Goal: Task Accomplishment & Management: Manage account settings

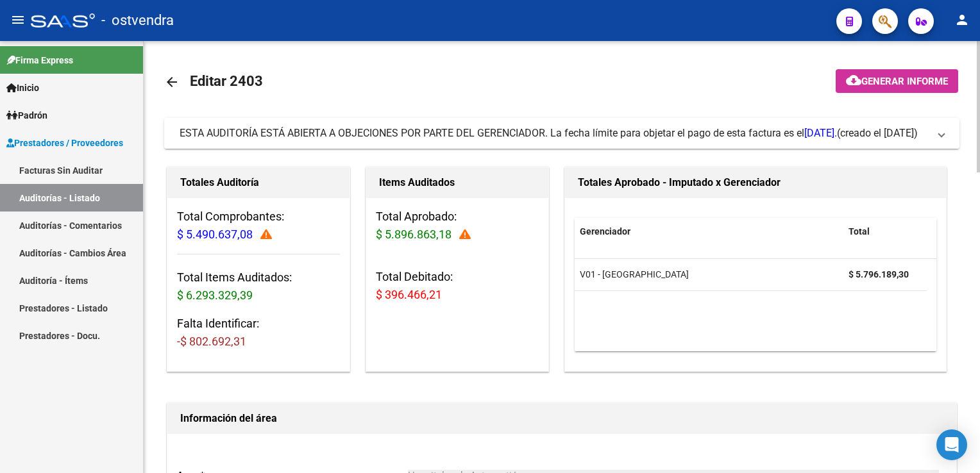
click at [942, 135] on span at bounding box center [941, 133] width 5 height 14
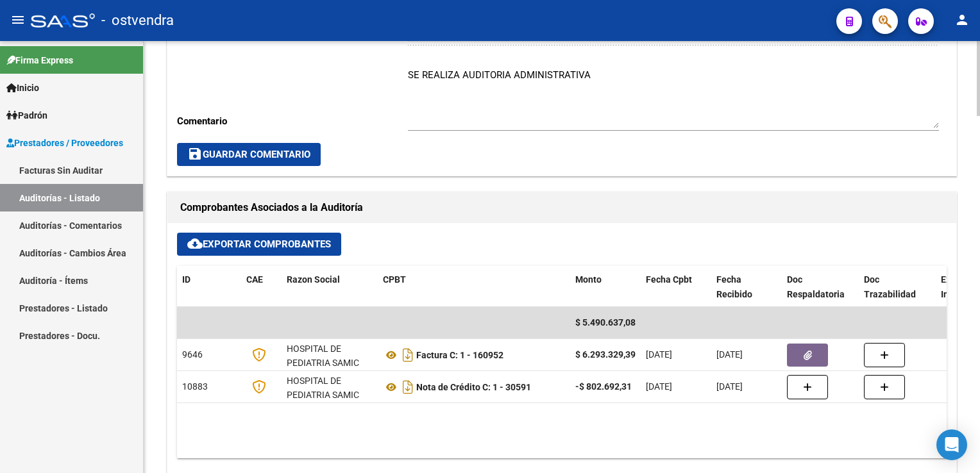
scroll to position [1540, 0]
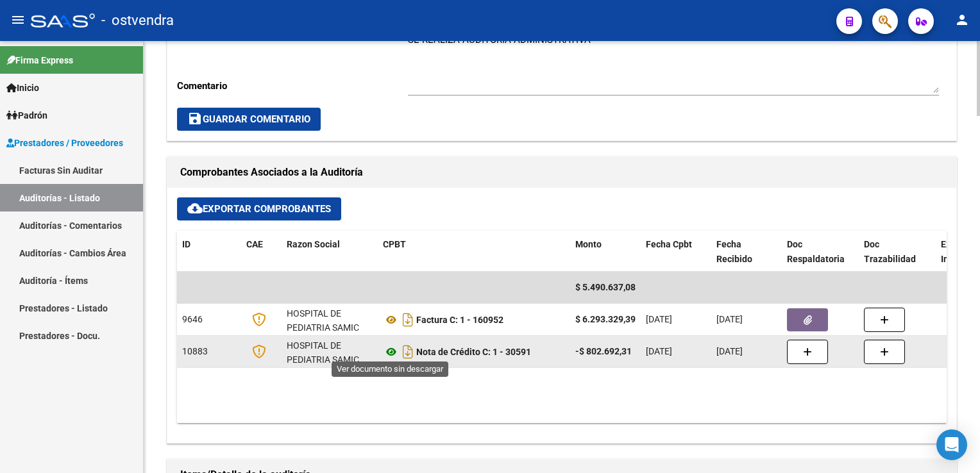
click at [389, 349] on icon at bounding box center [391, 351] width 17 height 15
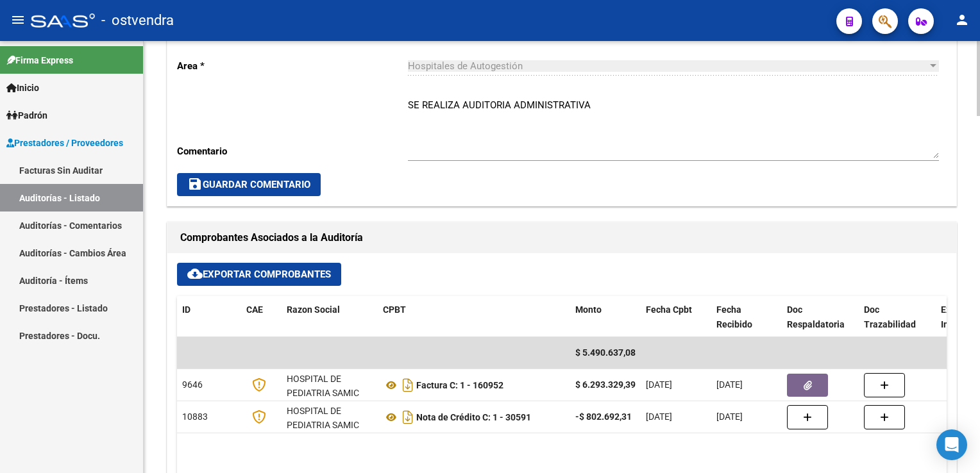
scroll to position [1475, 0]
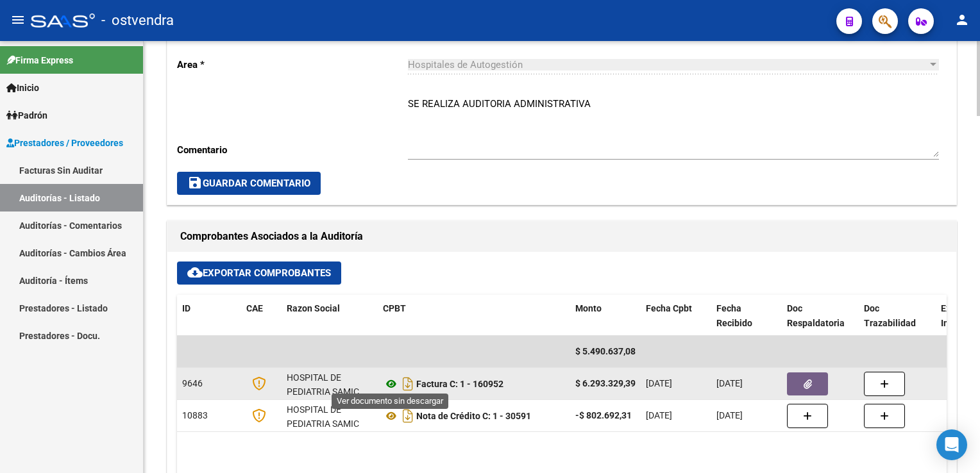
click at [388, 383] on icon at bounding box center [391, 384] width 17 height 15
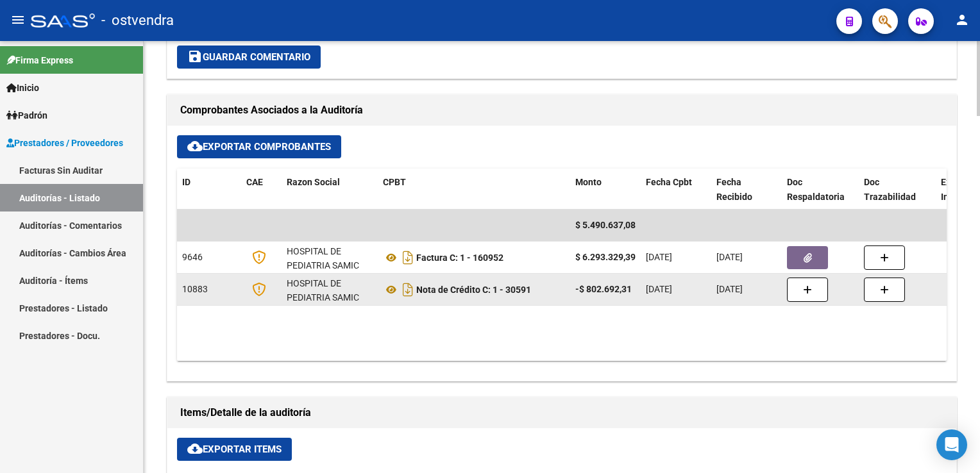
scroll to position [1604, 0]
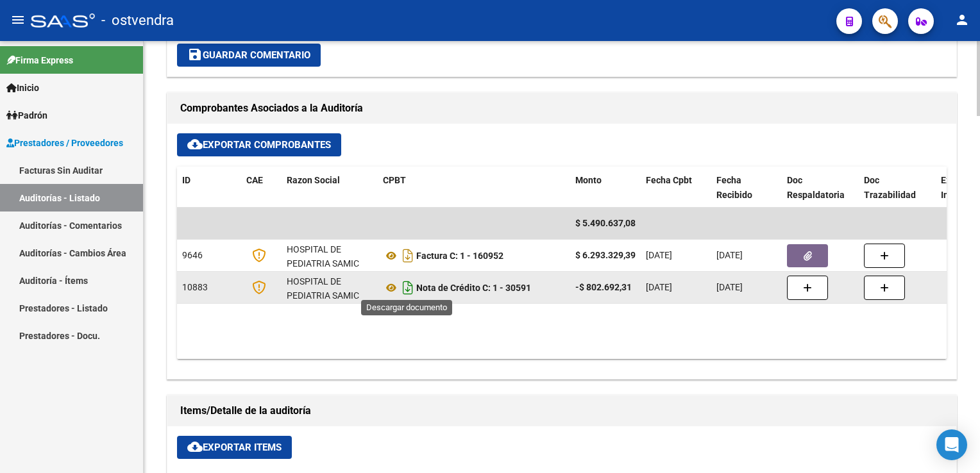
click at [407, 287] on icon "Descargar documento" at bounding box center [408, 288] width 17 height 21
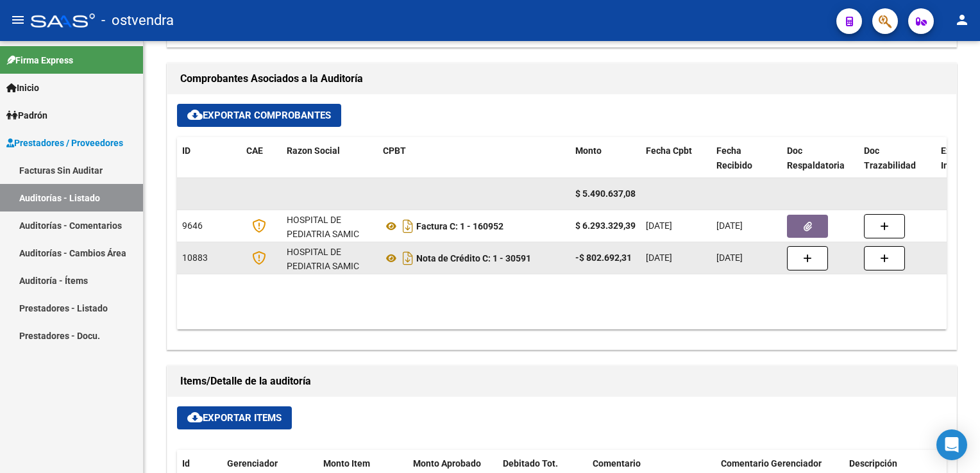
scroll to position [1668, 0]
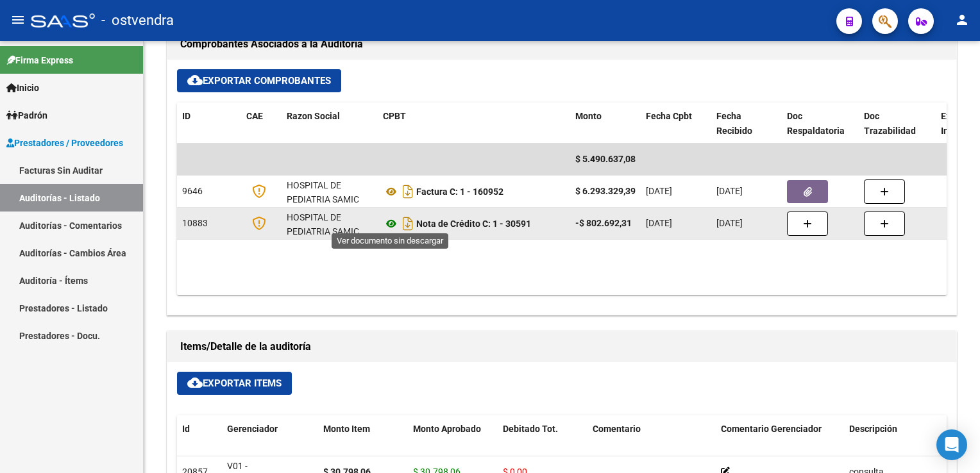
click at [393, 222] on icon at bounding box center [391, 223] width 17 height 15
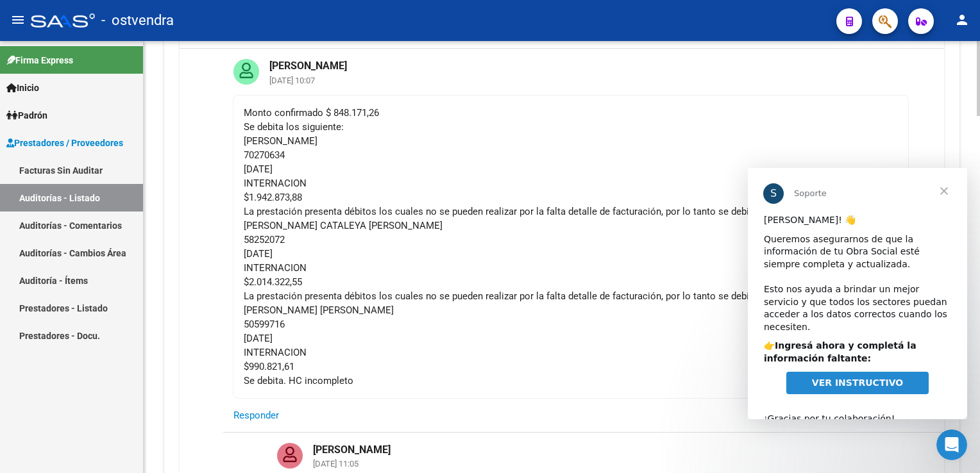
scroll to position [0, 0]
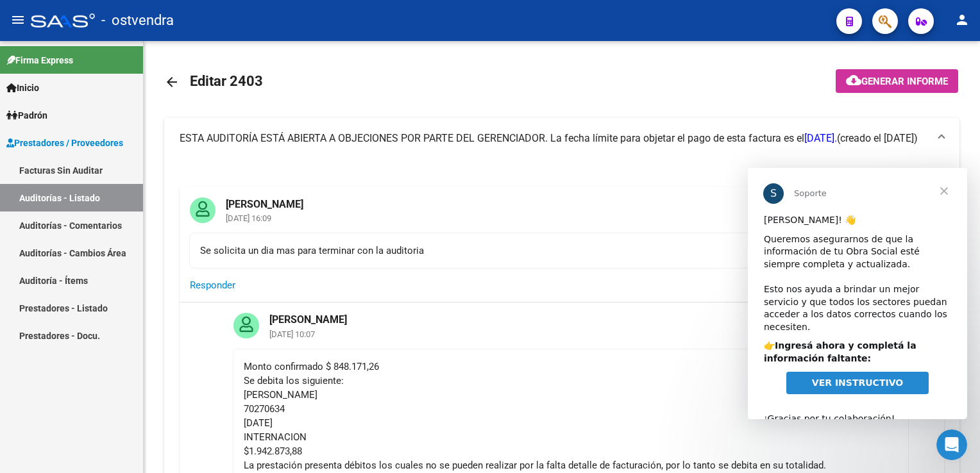
click at [72, 277] on link "Auditoría - Ítems" at bounding box center [71, 281] width 143 height 28
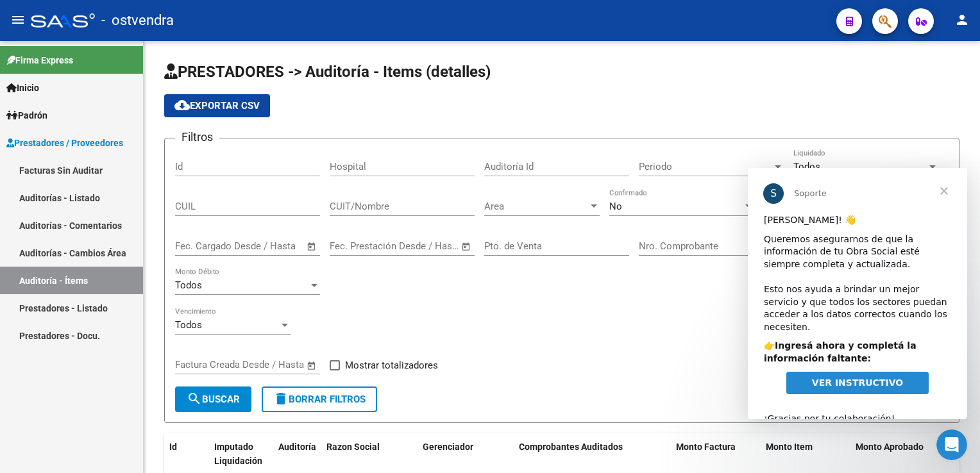
click at [946, 192] on span "Cerrar" at bounding box center [944, 191] width 46 height 46
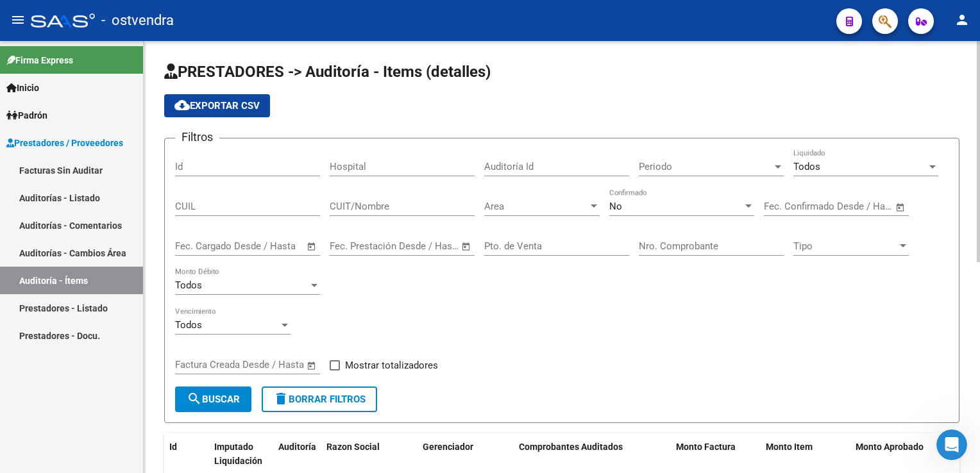
click at [591, 208] on div at bounding box center [594, 206] width 12 height 10
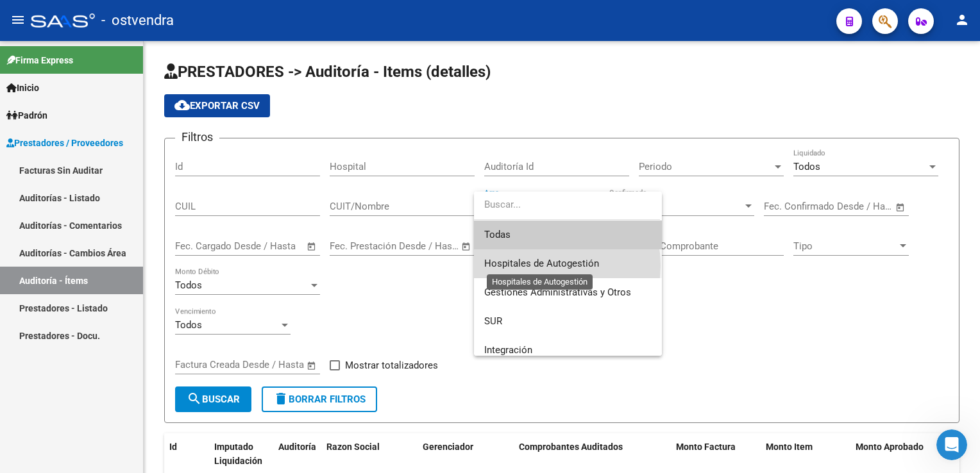
click at [543, 266] on span "Hospitales de Autogestión" at bounding box center [541, 264] width 115 height 12
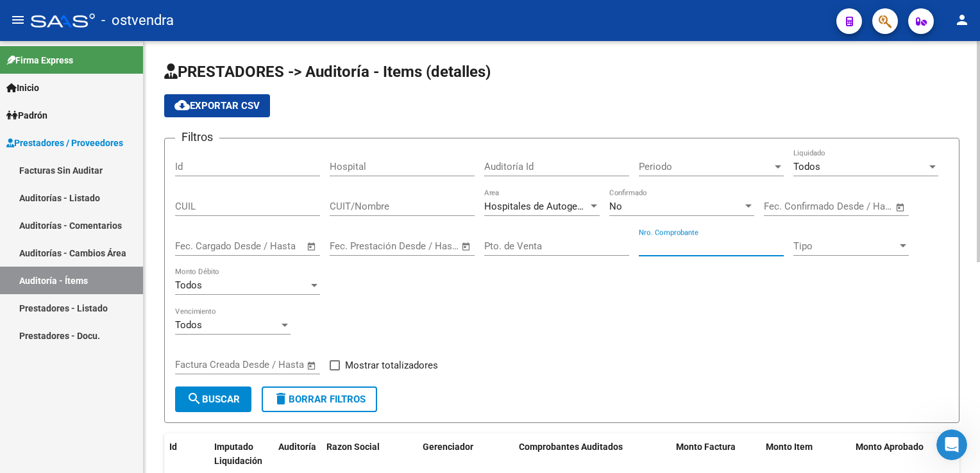
click at [664, 238] on div "Nro. Comprobante" at bounding box center [711, 242] width 145 height 28
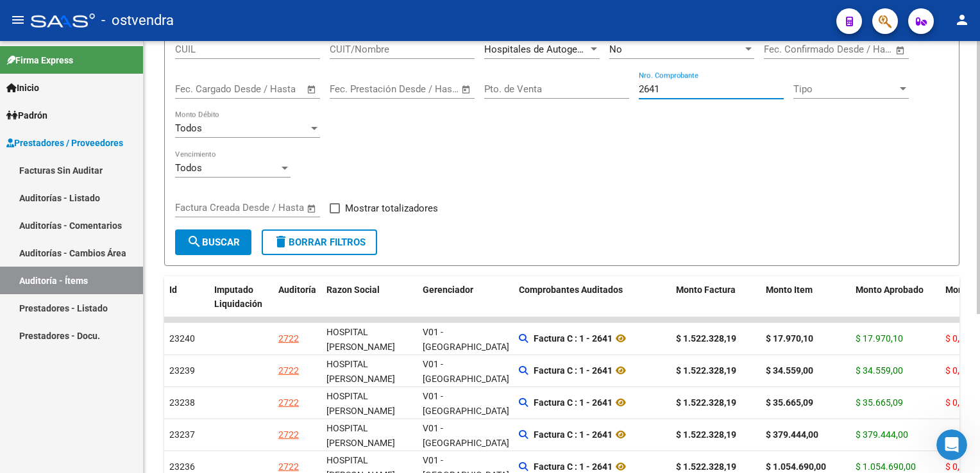
scroll to position [192, 0]
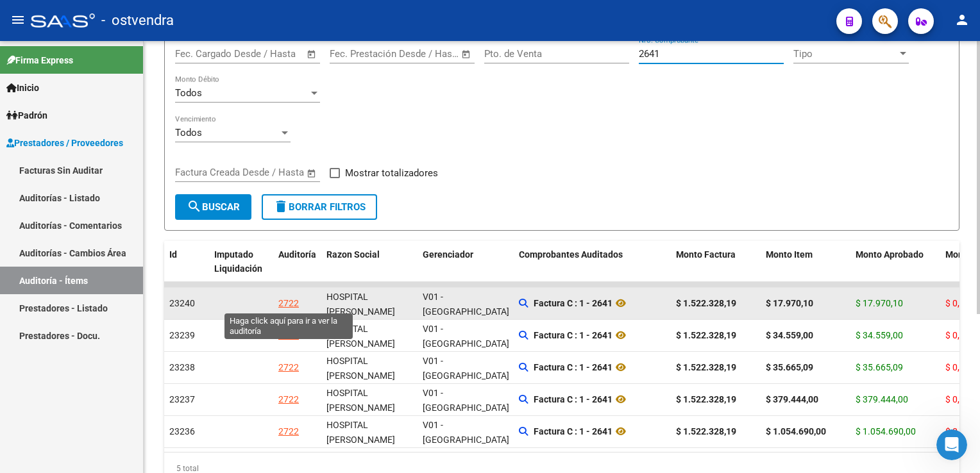
type input "2641"
click at [285, 302] on div "2722" at bounding box center [288, 303] width 21 height 15
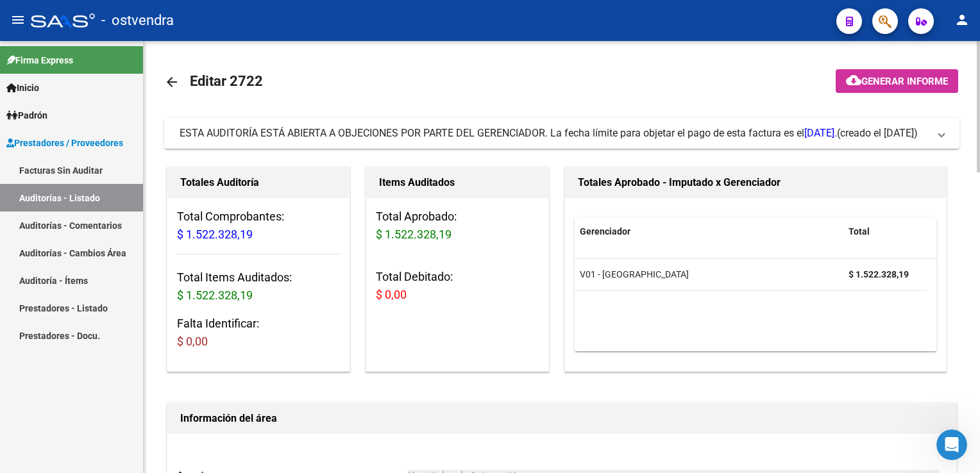
click at [937, 139] on span "ESTA AUDITORÍA ESTÁ ABIERTA A OBJECIONES POR PARTE DEL GERENCIADOR. La fecha lí…" at bounding box center [560, 133] width 760 height 14
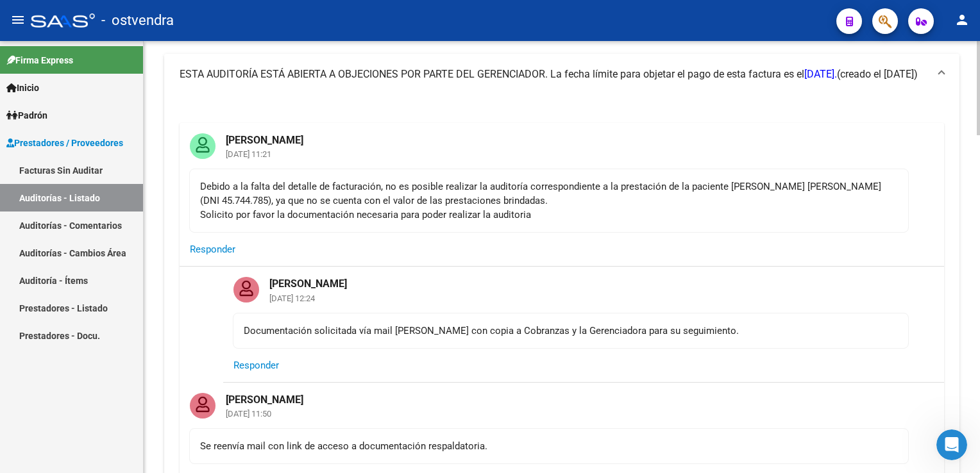
scroll to position [128, 0]
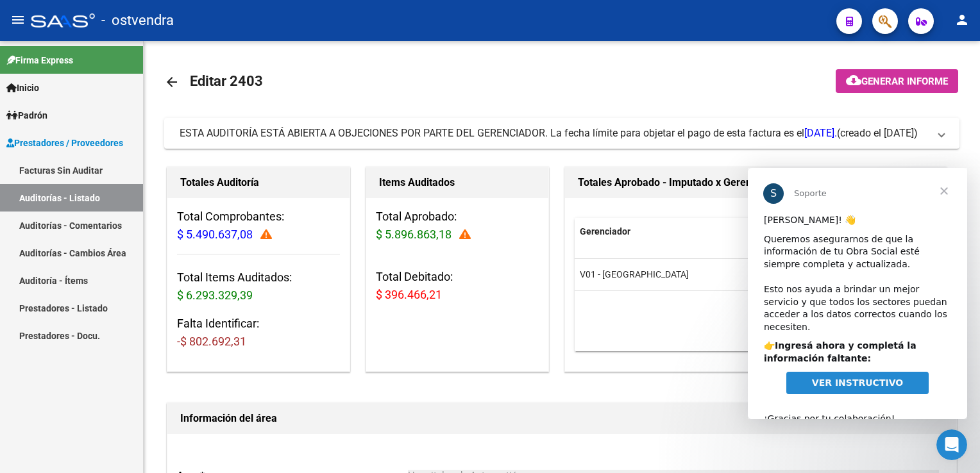
click at [946, 191] on span "Cerrar" at bounding box center [944, 191] width 46 height 46
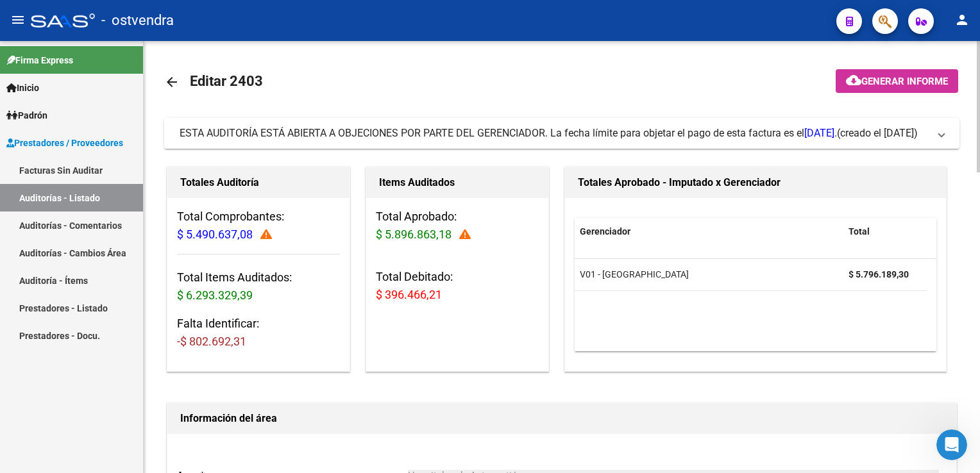
click at [937, 136] on span "ESTA AUDITORÍA ESTÁ ABIERTA A OBJECIONES POR PARTE DEL GERENCIADOR. La fecha lí…" at bounding box center [560, 133] width 760 height 14
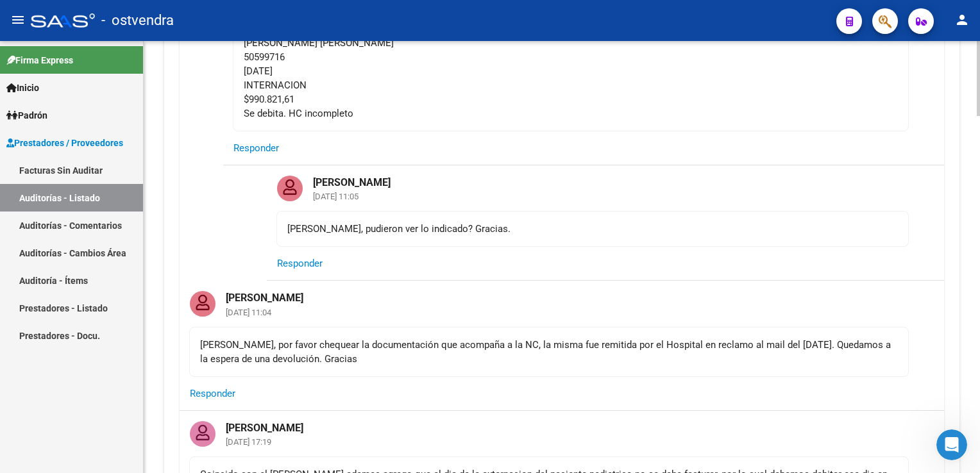
scroll to position [513, 0]
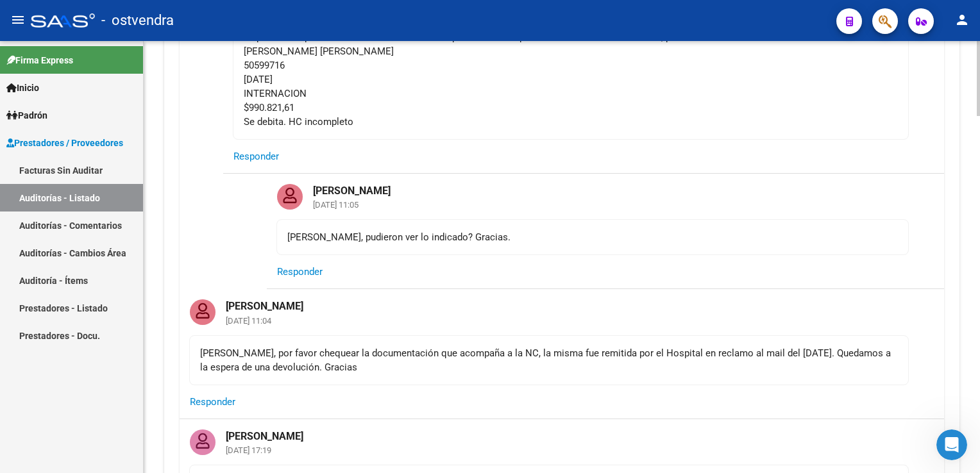
click at [309, 268] on span "Responder" at bounding box center [300, 272] width 46 height 12
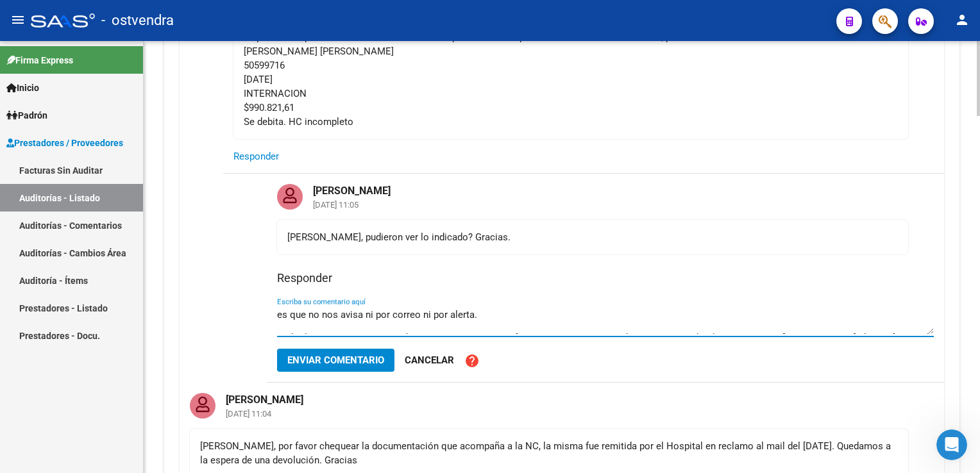
scroll to position [0, 0]
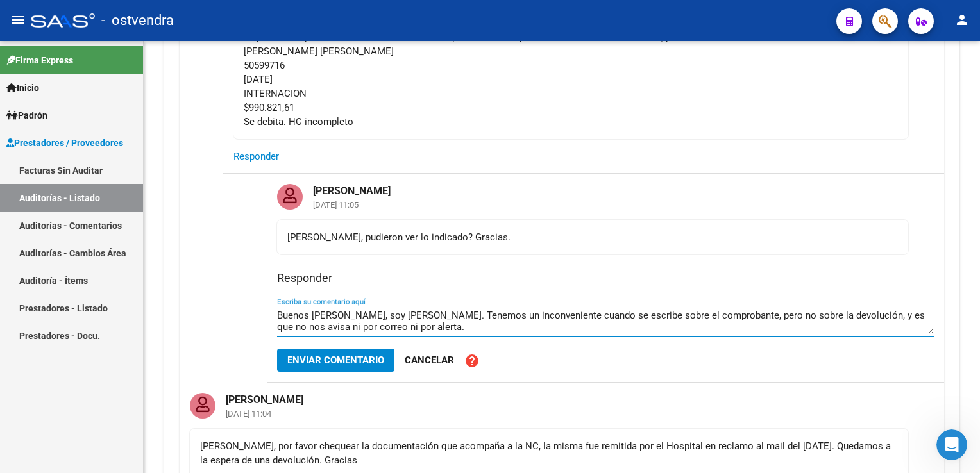
type textarea "Buenos días, Bibi, soy Lucas. Tenemos un inconveniente cuando se escribe sobre …"
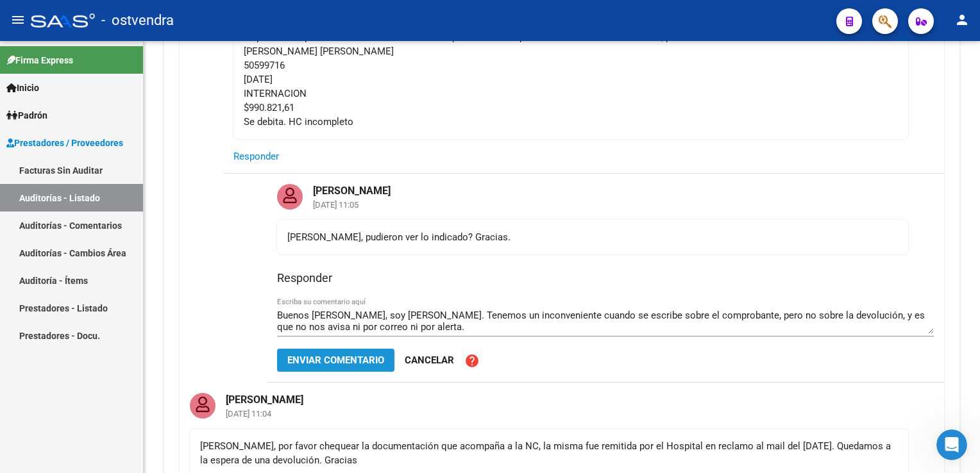
click at [344, 357] on span "Enviar comentario" at bounding box center [335, 361] width 97 height 12
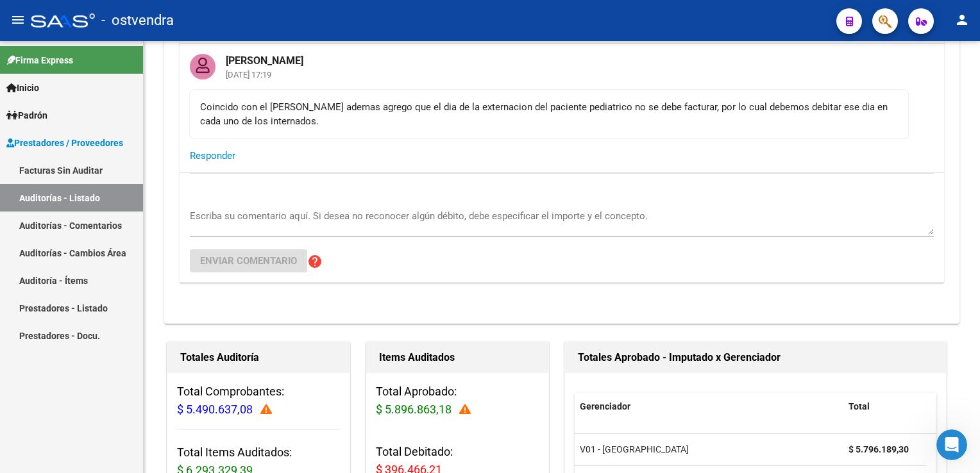
scroll to position [1091, 0]
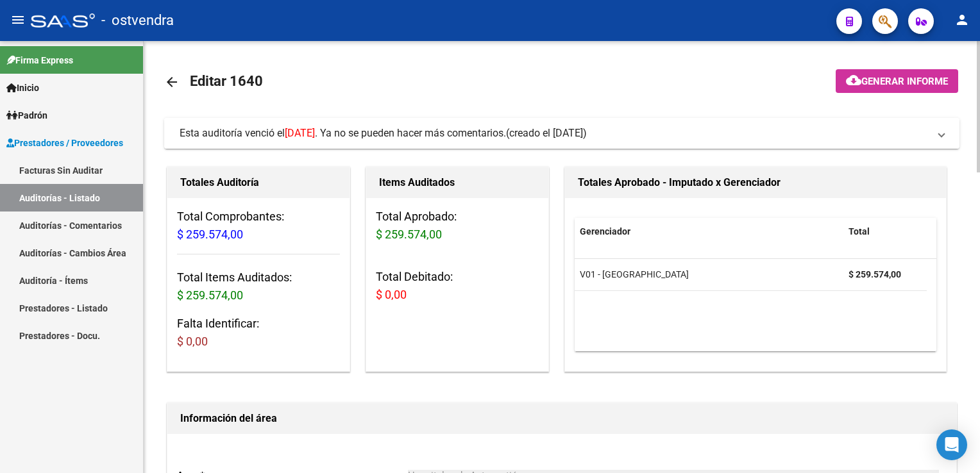
click at [937, 135] on span "Esta auditoría venció el 30/06/2025 . Ya no se pueden hacer más comentarios. (c…" at bounding box center [560, 133] width 760 height 14
click at [931, 134] on span "Esta auditoría venció el 28/09/2025 . Ya no se pueden hacer más comentarios. (c…" at bounding box center [560, 133] width 760 height 14
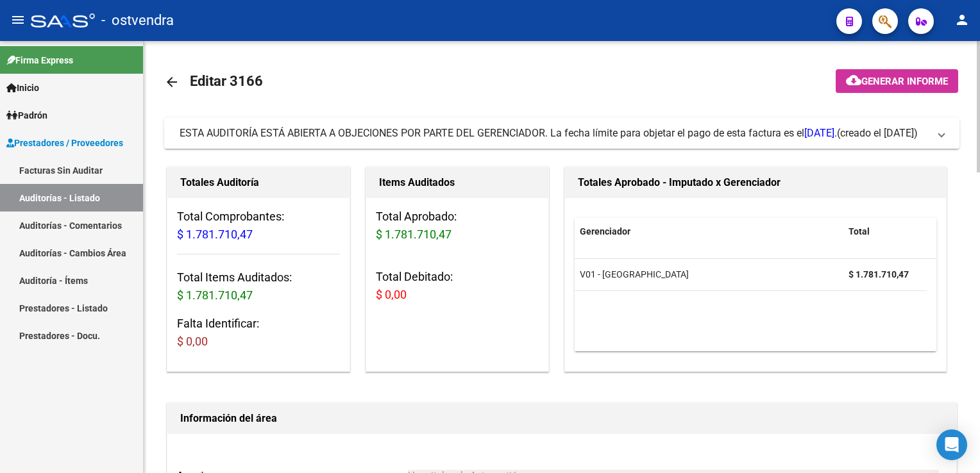
click at [939, 130] on span at bounding box center [941, 133] width 5 height 14
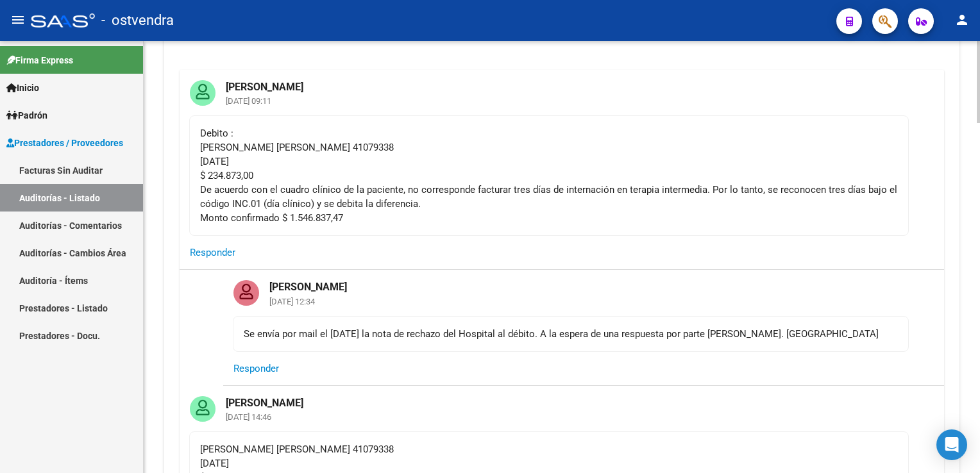
scroll to position [64, 0]
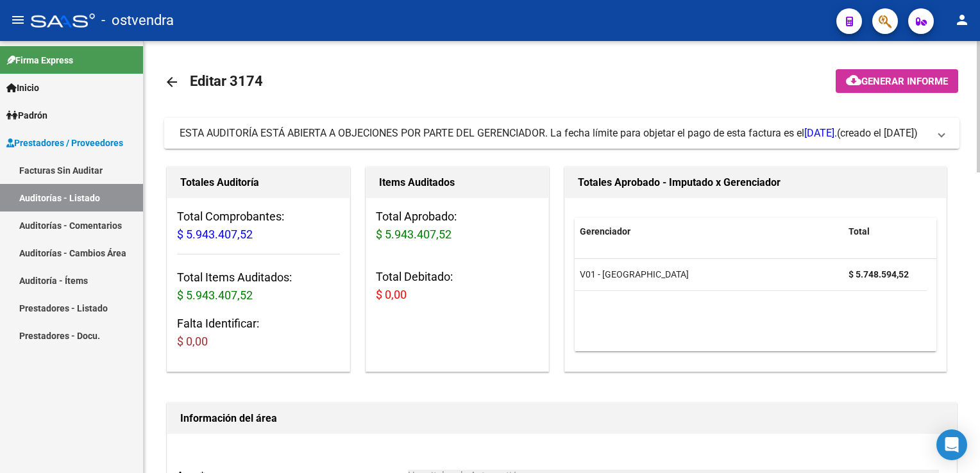
click at [940, 138] on span at bounding box center [941, 133] width 5 height 14
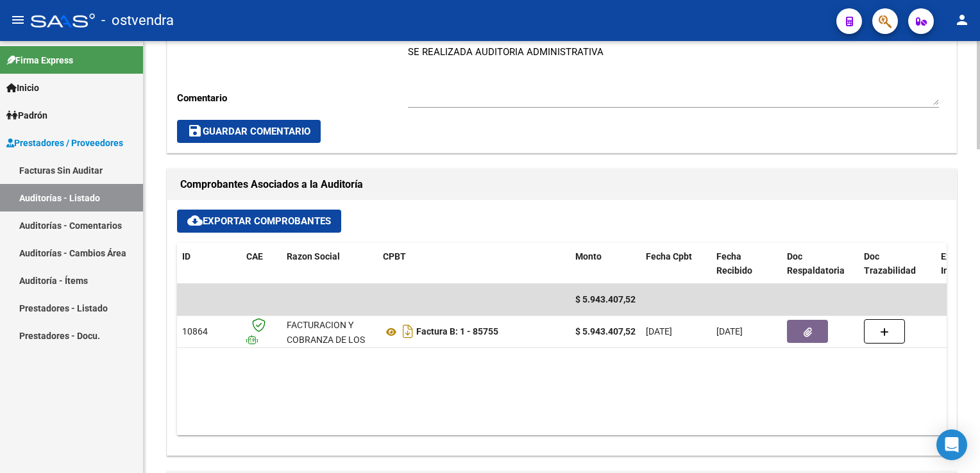
scroll to position [770, 0]
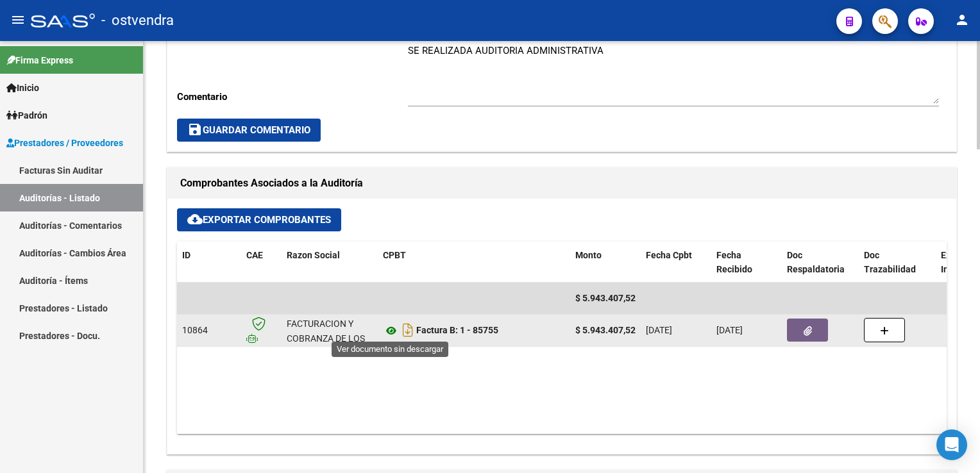
click at [392, 328] on icon at bounding box center [391, 330] width 17 height 15
click at [802, 332] on button "button" at bounding box center [807, 330] width 41 height 23
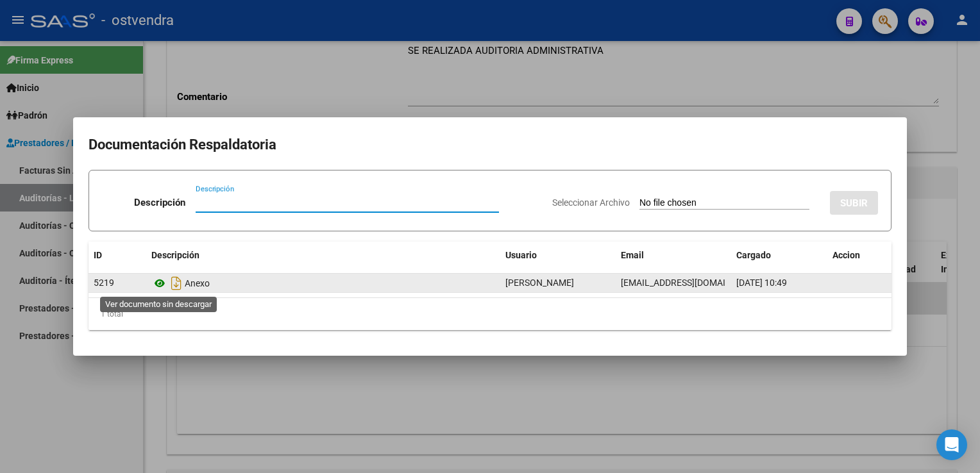
click at [163, 283] on icon at bounding box center [159, 283] width 17 height 15
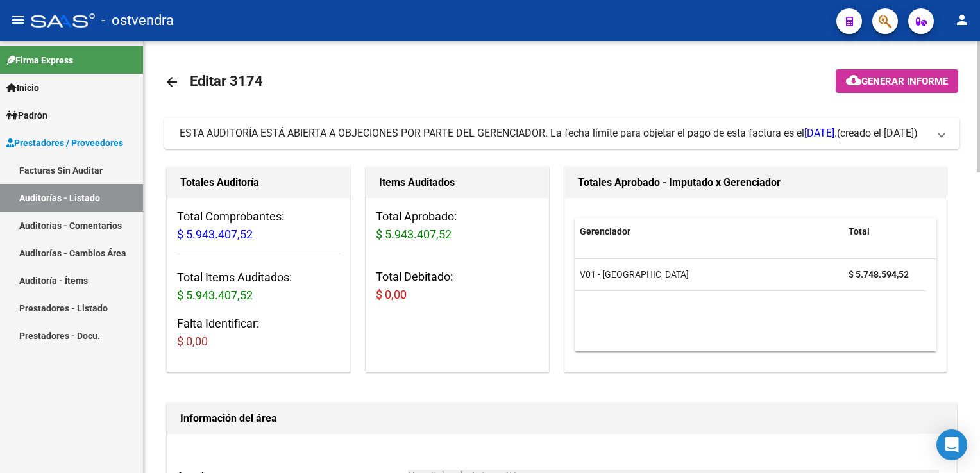
click at [937, 140] on span "ESTA AUDITORÍA ESTÁ ABIERTA A OBJECIONES POR PARTE DEL GERENCIADOR. La fecha lí…" at bounding box center [560, 133] width 760 height 14
click at [942, 135] on span at bounding box center [941, 133] width 5 height 14
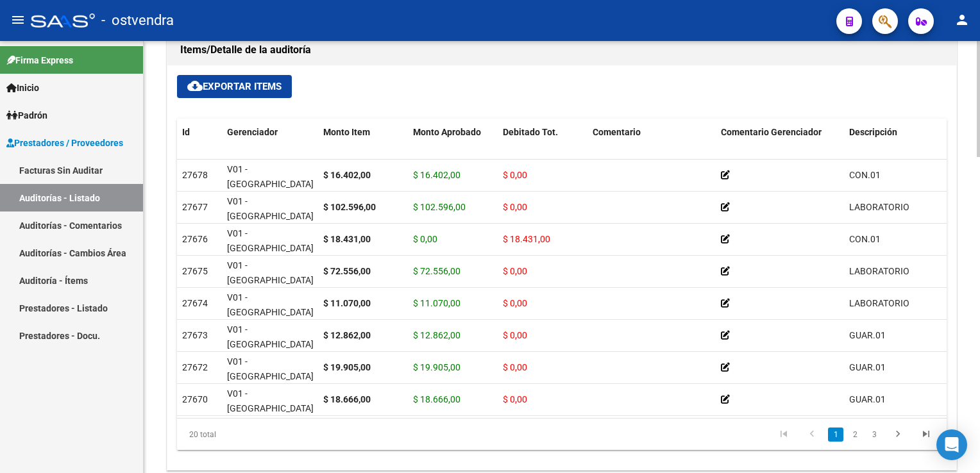
scroll to position [1091, 0]
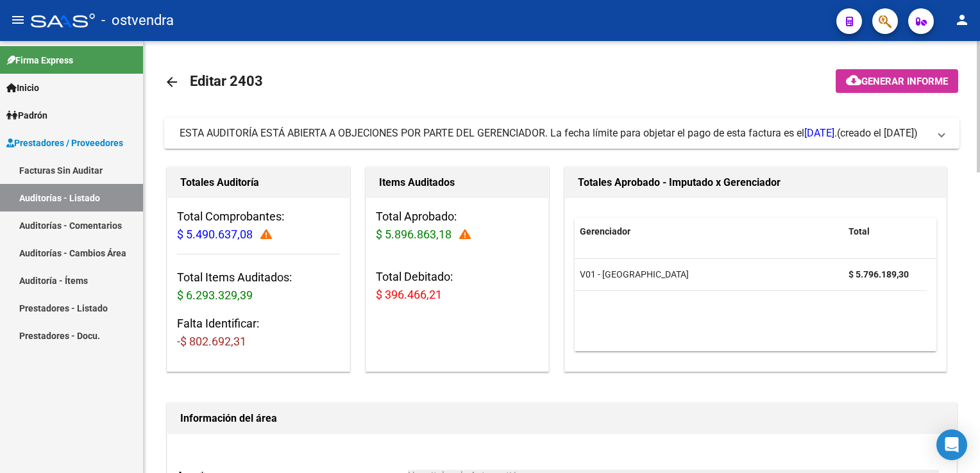
click at [940, 137] on span at bounding box center [941, 133] width 5 height 14
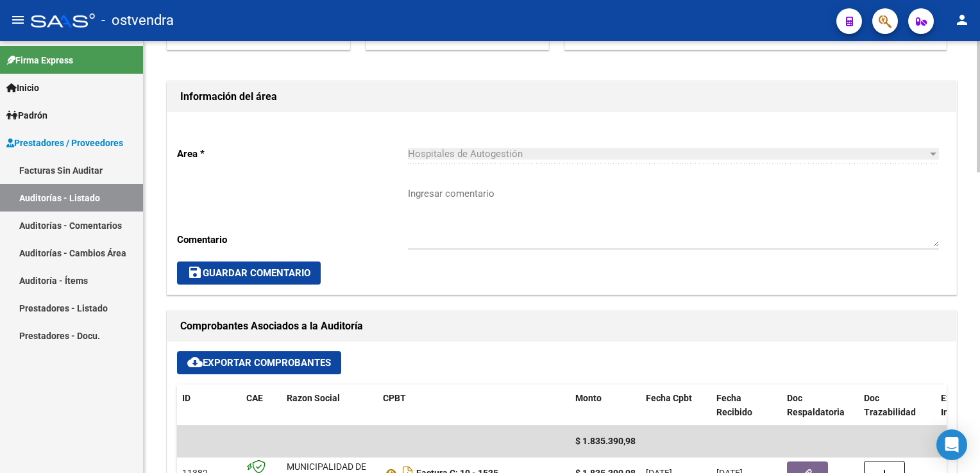
scroll to position [321, 0]
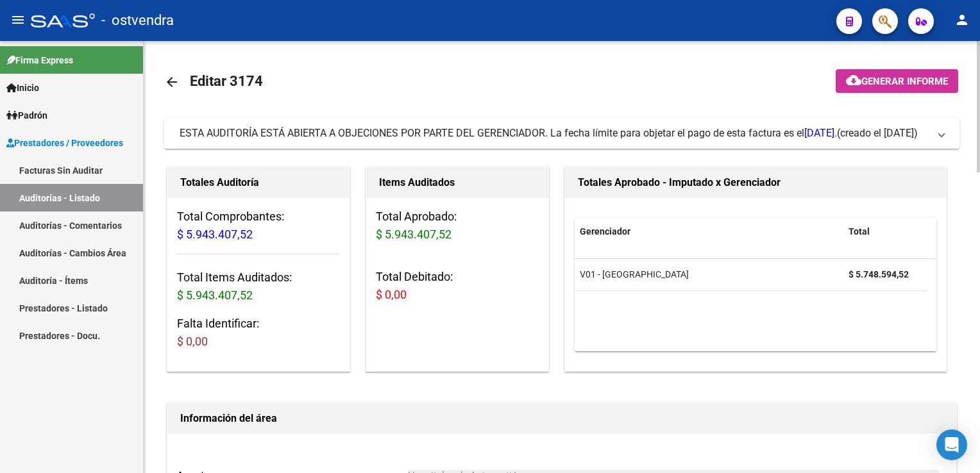
click at [933, 138] on span "ESTA AUDITORÍA ESTÁ ABIERTA A OBJECIONES POR PARTE DEL GERENCIADOR. La fecha lí…" at bounding box center [560, 133] width 760 height 14
click at [936, 132] on span "ESTA AUDITORÍA ESTÁ ABIERTA A OBJECIONES POR PARTE DEL GERENCIADOR. La fecha lí…" at bounding box center [560, 133] width 760 height 14
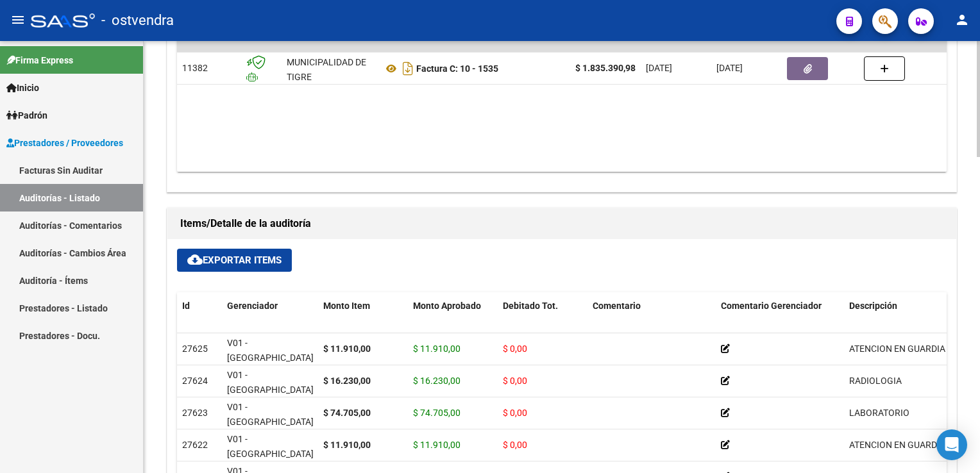
scroll to position [706, 0]
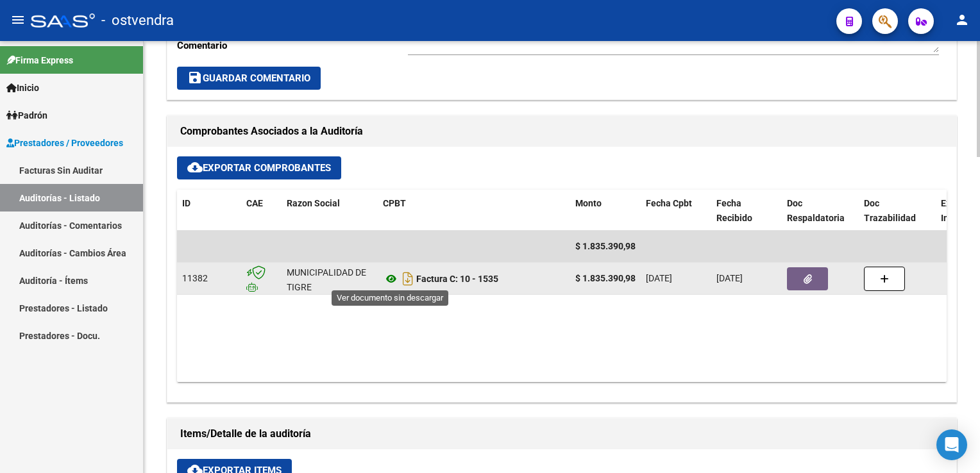
click at [392, 280] on icon at bounding box center [391, 278] width 17 height 15
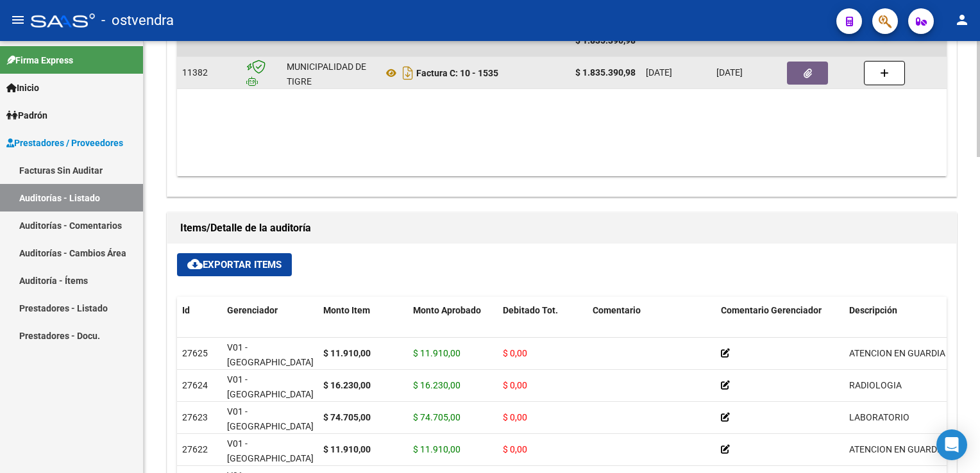
scroll to position [962, 0]
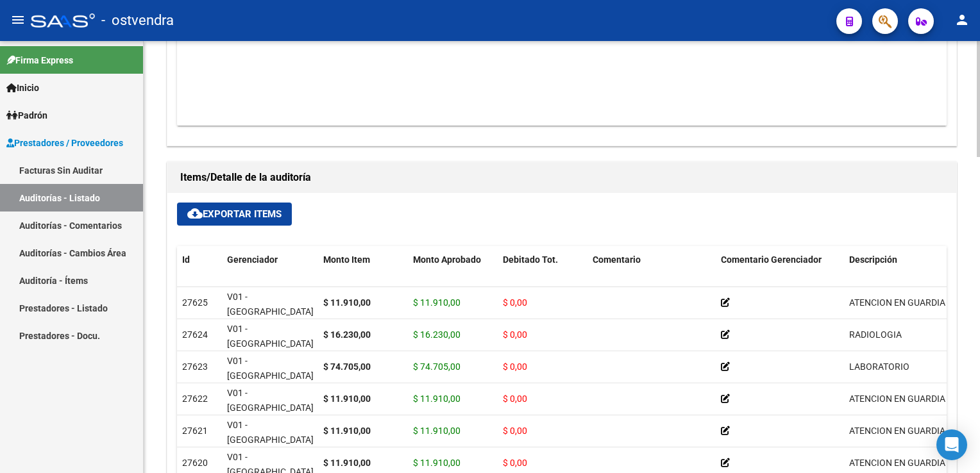
click at [262, 216] on span "cloud_download Exportar Items" at bounding box center [234, 214] width 94 height 12
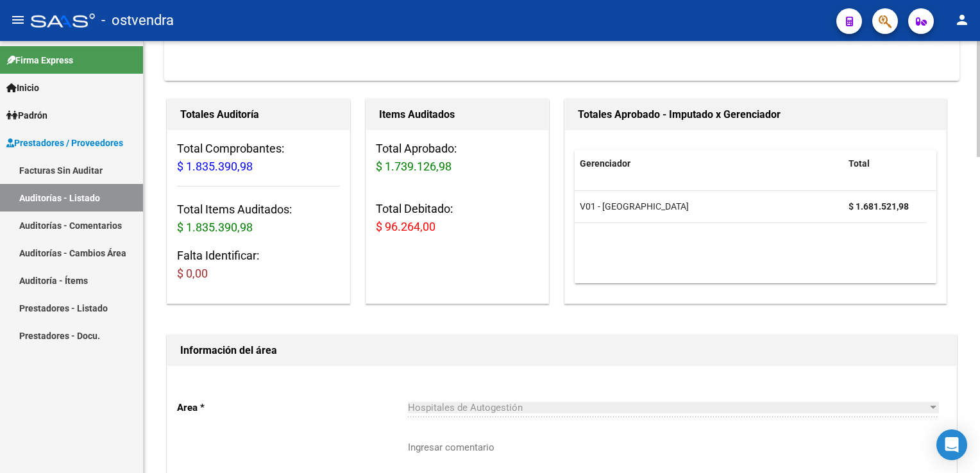
scroll to position [257, 0]
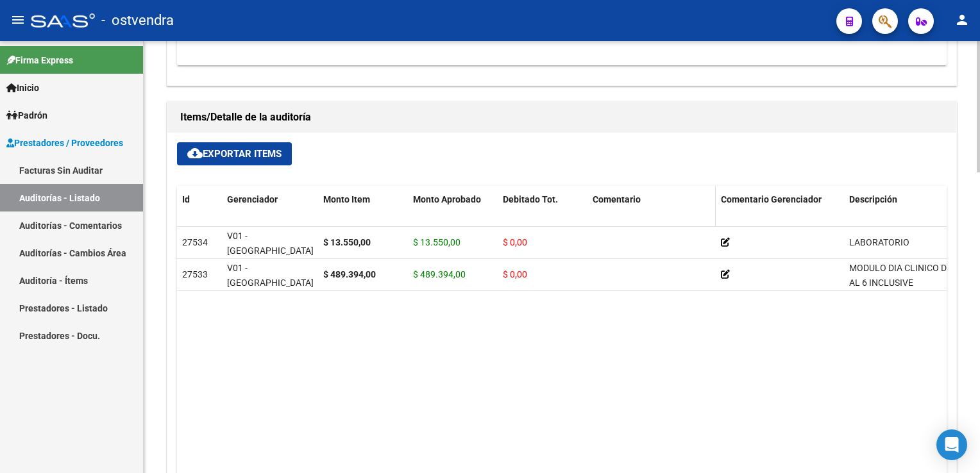
scroll to position [513, 0]
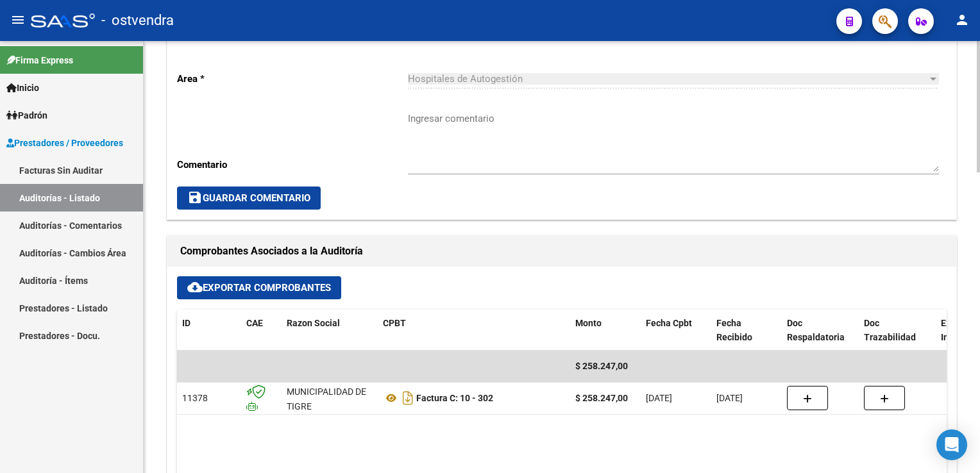
scroll to position [385, 0]
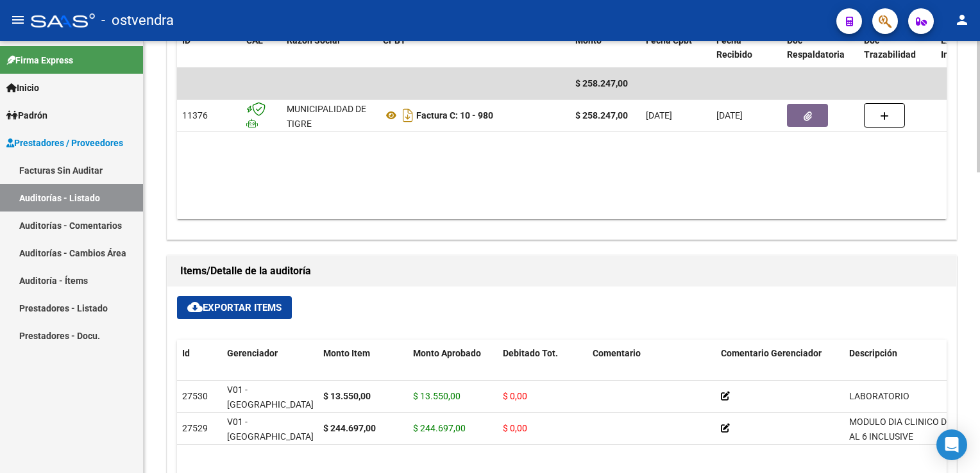
scroll to position [706, 0]
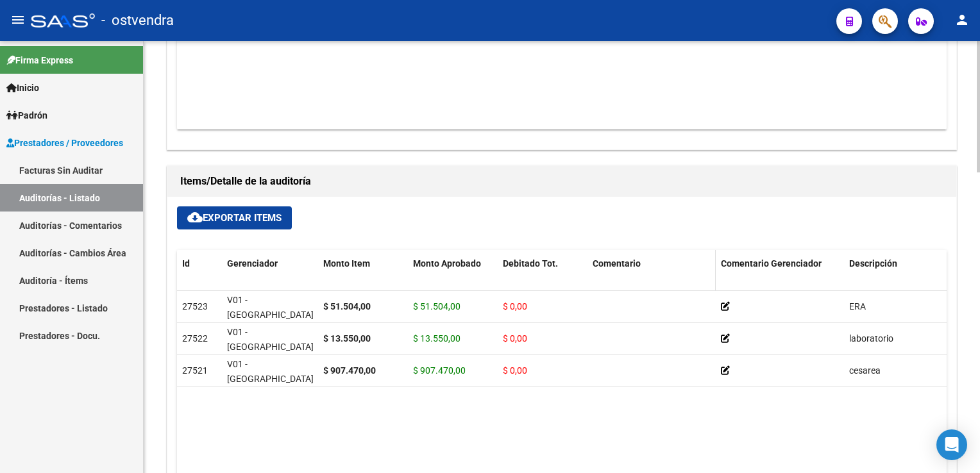
scroll to position [577, 0]
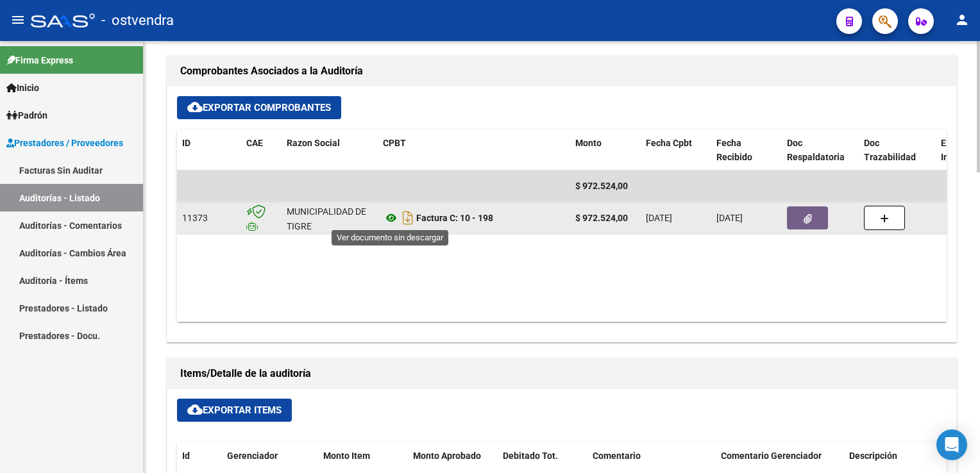
click at [391, 216] on icon at bounding box center [391, 217] width 17 height 15
click at [801, 217] on button "button" at bounding box center [807, 218] width 41 height 23
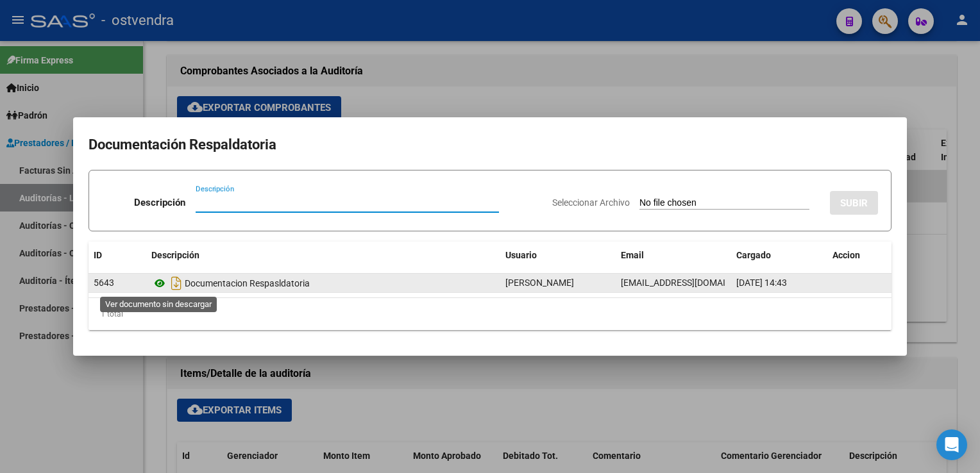
click at [157, 282] on icon at bounding box center [159, 283] width 17 height 15
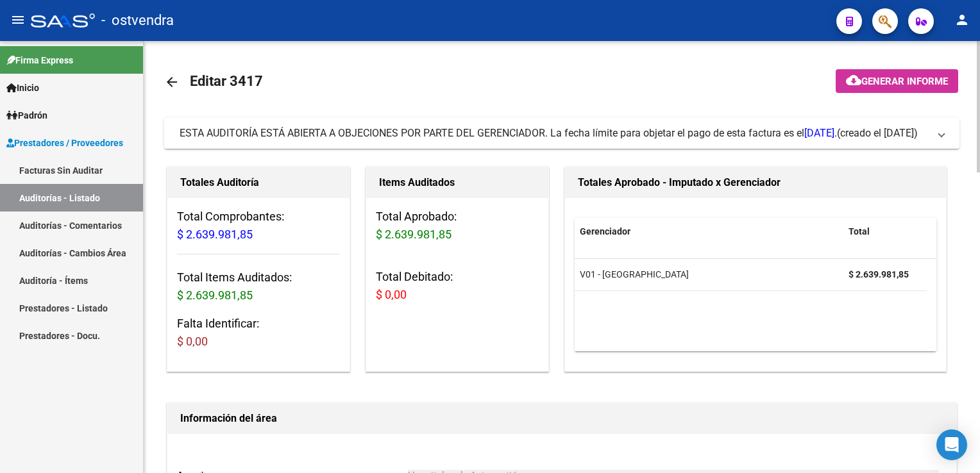
click at [941, 135] on span at bounding box center [941, 133] width 5 height 14
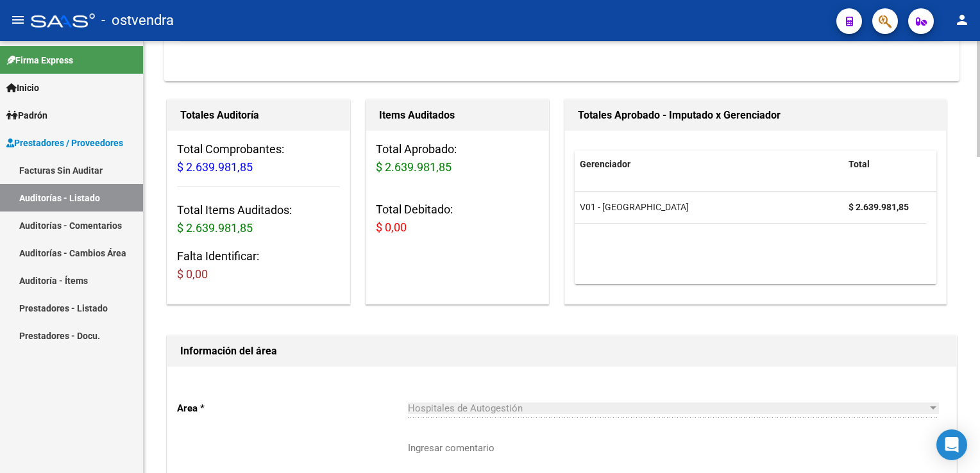
scroll to position [577, 0]
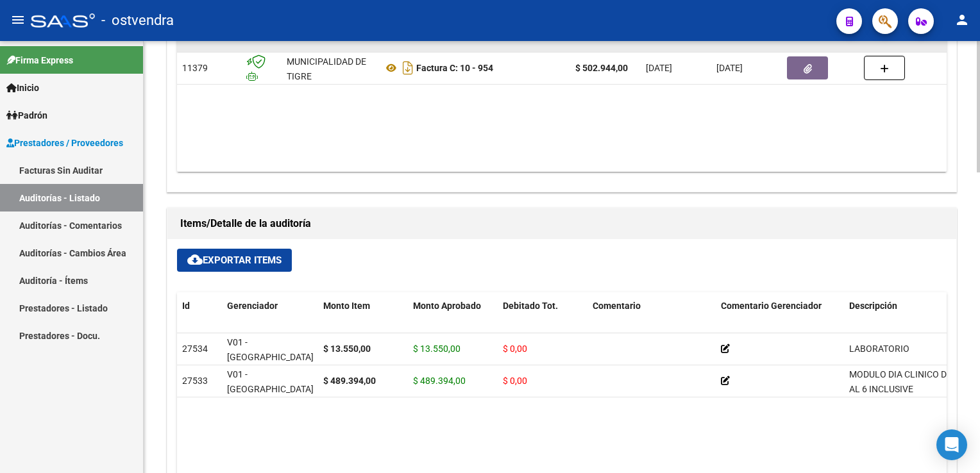
scroll to position [770, 0]
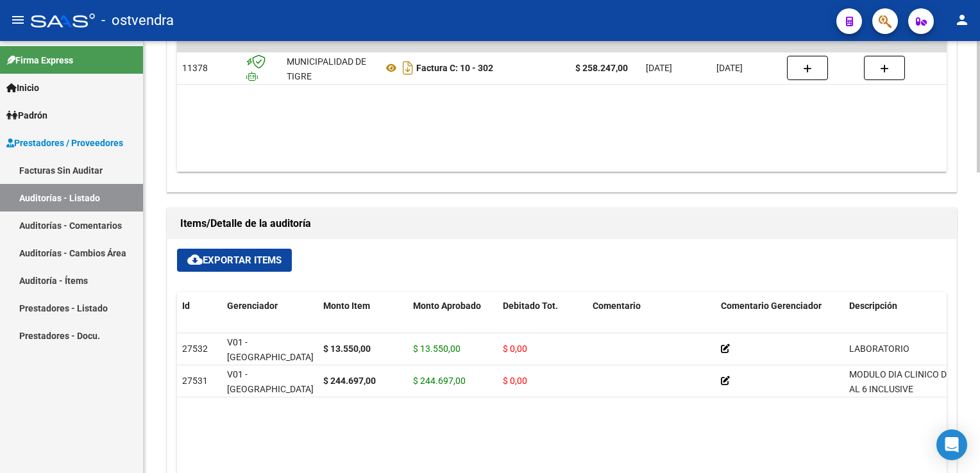
scroll to position [513, 0]
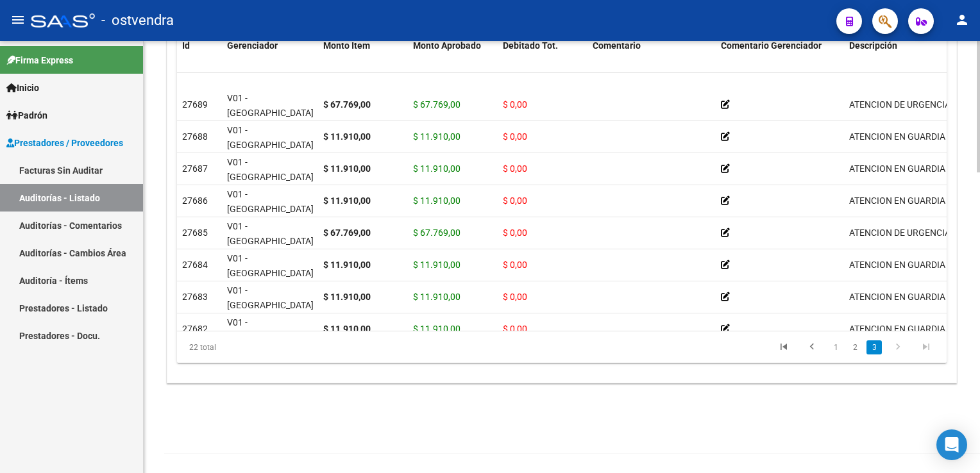
scroll to position [461, 0]
